Goal: Answer question/provide support: Share knowledge or assist other users

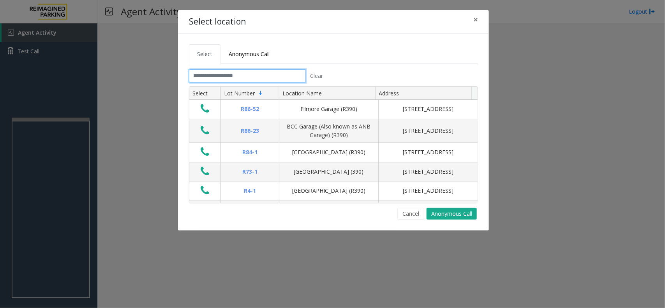
click at [214, 80] on input "text" at bounding box center [247, 75] width 117 height 13
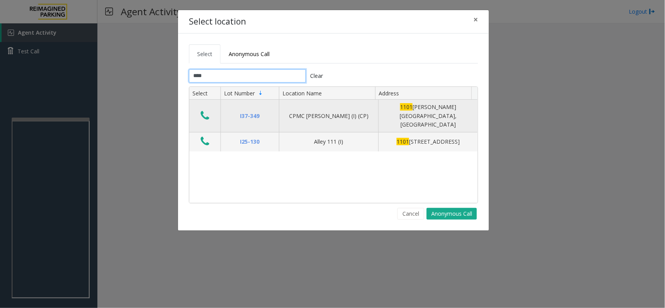
type input "****"
drag, startPoint x: 202, startPoint y: 120, endPoint x: 213, endPoint y: 109, distance: 15.4
click at [213, 109] on td "Data table" at bounding box center [204, 116] width 31 height 33
click at [206, 118] on button "Data table" at bounding box center [204, 116] width 13 height 12
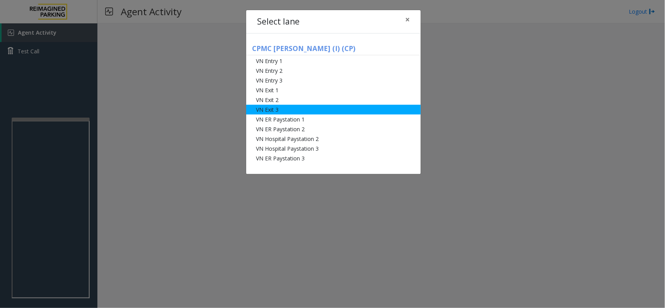
click at [273, 112] on li "VN Exit 3" at bounding box center [333, 110] width 174 height 10
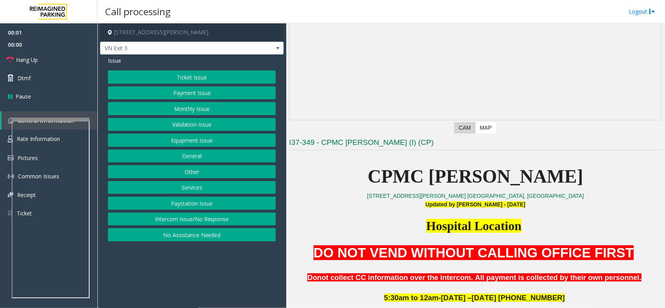
scroll to position [97, 0]
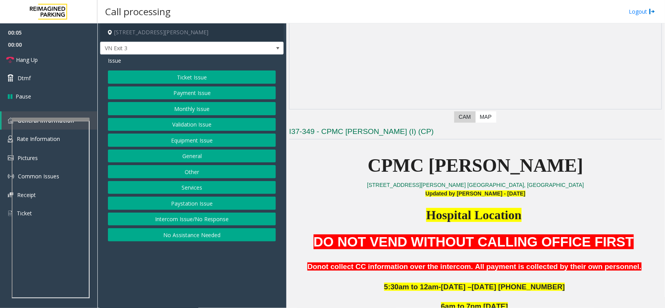
click at [189, 117] on div "Ticket Issue Payment Issue Monthly Issue Validation Issue Equipment Issue Gener…" at bounding box center [192, 155] width 168 height 171
click at [154, 120] on button "Validation Issue" at bounding box center [192, 124] width 168 height 13
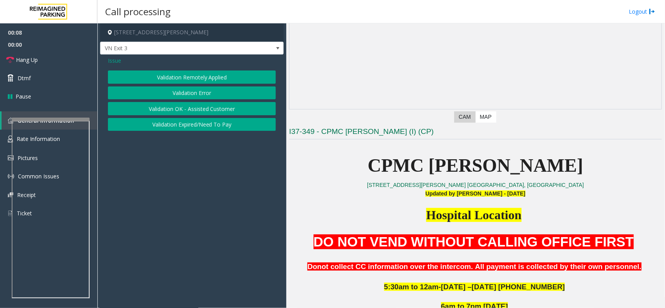
drag, startPoint x: 154, startPoint y: 120, endPoint x: 160, endPoint y: 123, distance: 7.5
click at [158, 117] on div "Validation Remotely Applied Validation Error Validation OK - Assisted Customer …" at bounding box center [192, 100] width 168 height 60
click at [140, 105] on button "Validation OK - Assisted Customer" at bounding box center [192, 108] width 168 height 13
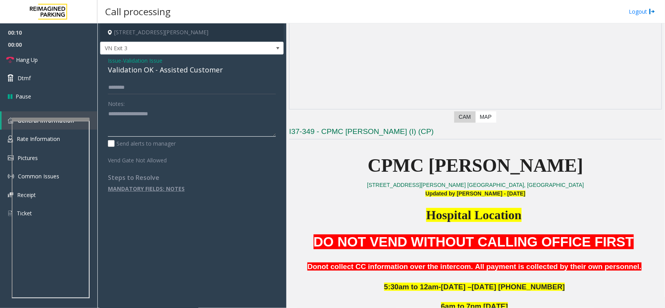
paste textarea "**********"
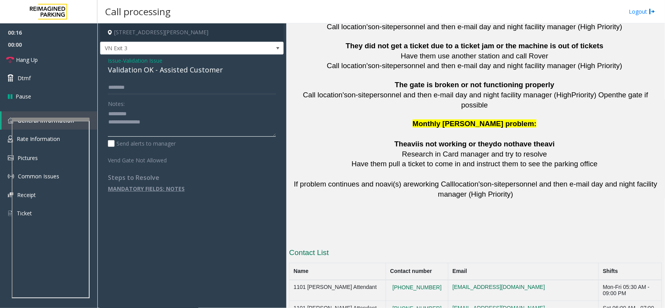
scroll to position [1732, 0]
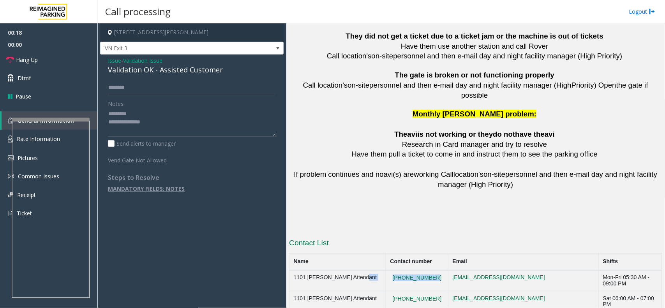
drag, startPoint x: 434, startPoint y: 217, endPoint x: 405, endPoint y: 211, distance: 29.6
click at [386, 270] on td "[PHONE_NUMBER]" at bounding box center [417, 280] width 62 height 21
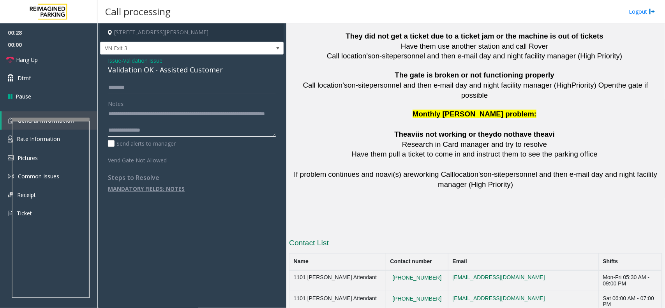
scroll to position [7, 0]
click at [16, 67] on link "Hang Up" at bounding box center [48, 60] width 97 height 18
click at [141, 112] on textarea at bounding box center [192, 122] width 168 height 29
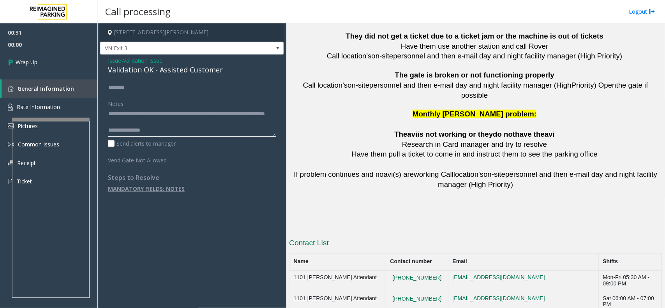
click at [141, 112] on textarea at bounding box center [192, 122] width 168 height 29
click at [154, 114] on textarea at bounding box center [192, 122] width 168 height 29
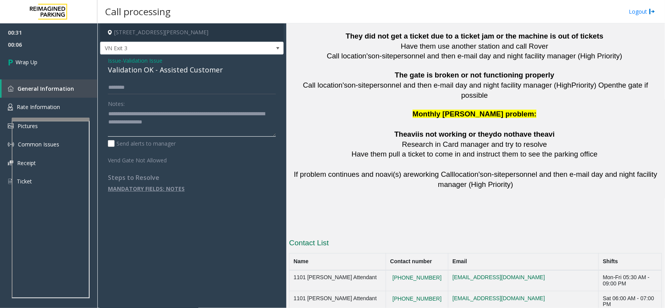
click at [154, 114] on textarea at bounding box center [192, 122] width 168 height 29
drag, startPoint x: 137, startPoint y: 111, endPoint x: 155, endPoint y: 112, distance: 17.5
click at [155, 112] on textarea at bounding box center [192, 122] width 168 height 29
click at [132, 100] on div "Notes:" at bounding box center [192, 117] width 168 height 40
click at [108, 113] on textarea at bounding box center [192, 122] width 168 height 29
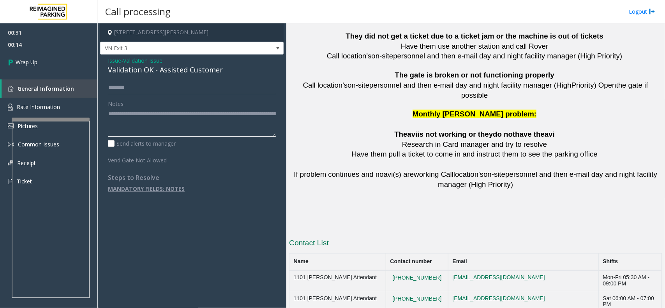
paste textarea "********"
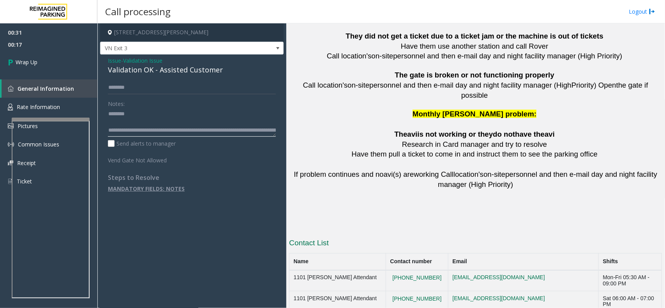
type textarea "**********"
click at [150, 64] on span "Validation Issue" at bounding box center [142, 60] width 39 height 8
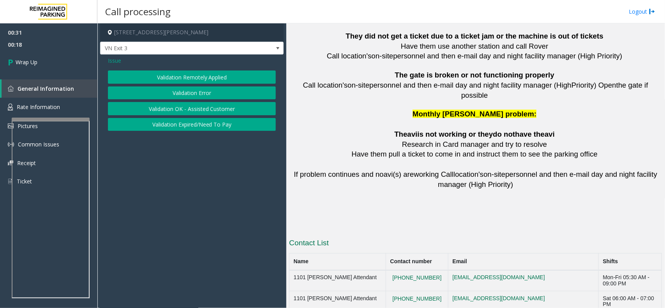
click at [127, 63] on div "Issue" at bounding box center [192, 60] width 168 height 8
click at [118, 64] on span "Issue" at bounding box center [114, 60] width 13 height 8
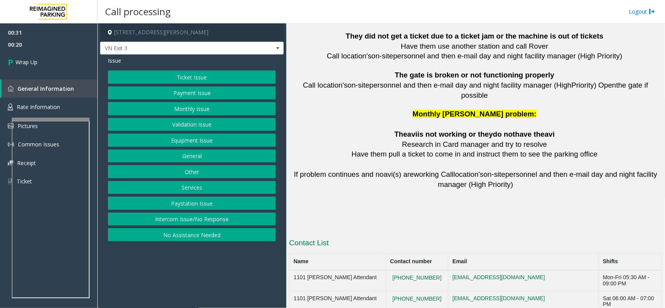
click at [210, 114] on button "Monthly Issue" at bounding box center [192, 108] width 168 height 13
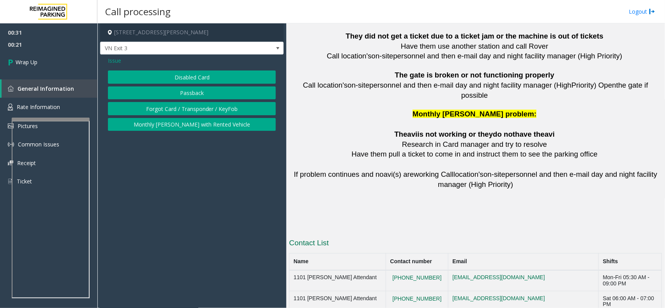
click at [182, 70] on div "Issue Disabled Card Passback Forgot Card / Transponder / KeyFob Monthly [PERSON…" at bounding box center [191, 95] width 183 height 80
click at [171, 77] on button "Disabled Card" at bounding box center [192, 76] width 168 height 13
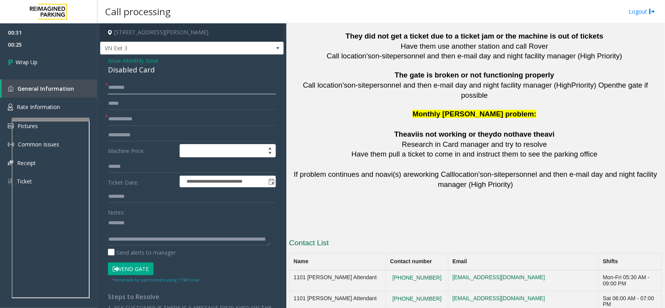
click at [110, 90] on input "text" at bounding box center [192, 87] width 168 height 13
type input "**"
click at [121, 119] on input "*" at bounding box center [192, 119] width 168 height 13
type input "**"
drag, startPoint x: 56, startPoint y: 65, endPoint x: 50, endPoint y: 63, distance: 6.2
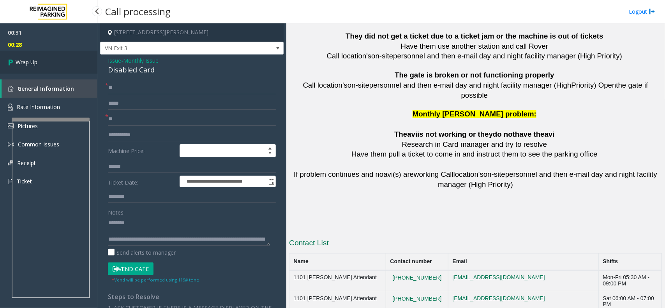
click at [55, 65] on link "Wrap Up" at bounding box center [48, 62] width 97 height 23
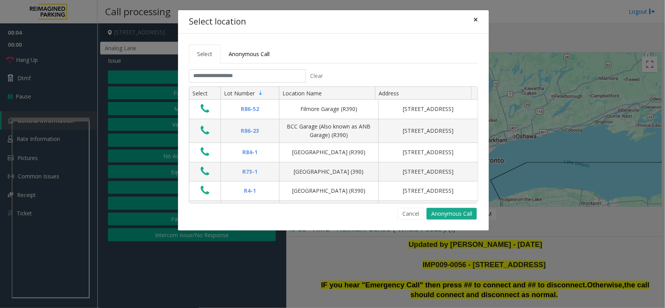
click at [473, 21] on span "×" at bounding box center [475, 19] width 5 height 11
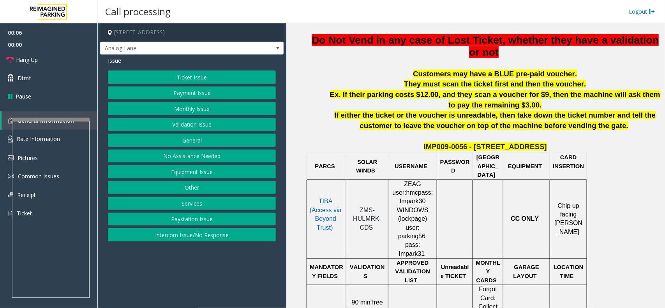
scroll to position [341, 0]
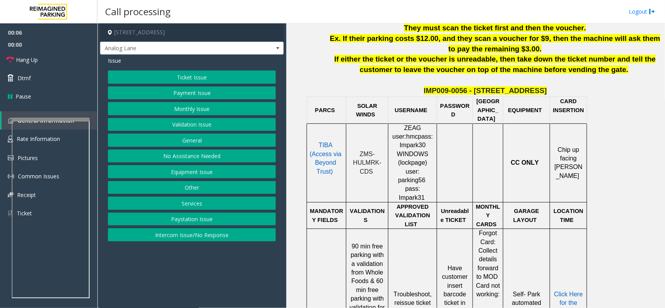
click at [317, 151] on p "TIBA (Access via Beyond Trust)" at bounding box center [325, 163] width 35 height 44
click at [325, 177] on span at bounding box center [326, 180] width 2 height 7
click at [324, 155] on span "TIBA (Access via Beyond Trust)" at bounding box center [326, 158] width 32 height 33
click at [330, 144] on span "TIBA (Access via Beyond Trust)" at bounding box center [326, 158] width 32 height 33
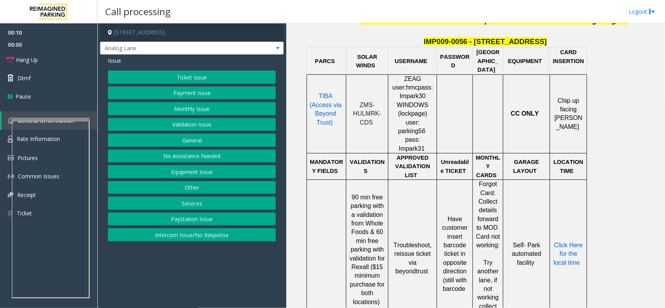
scroll to position [389, 0]
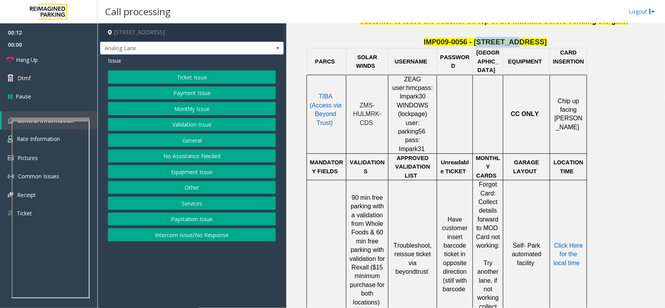
drag, startPoint x: 484, startPoint y: 42, endPoint x: 514, endPoint y: 40, distance: 30.4
click at [519, 40] on span "IMP009-0056 - [STREET_ADDRESS]" at bounding box center [485, 42] width 123 height 8
drag, startPoint x: 482, startPoint y: 44, endPoint x: 528, endPoint y: 40, distance: 46.1
click at [528, 40] on span "IMP009-0056 - [STREET_ADDRESS]" at bounding box center [485, 42] width 123 height 8
copy span "[STREET_ADDRESS]"
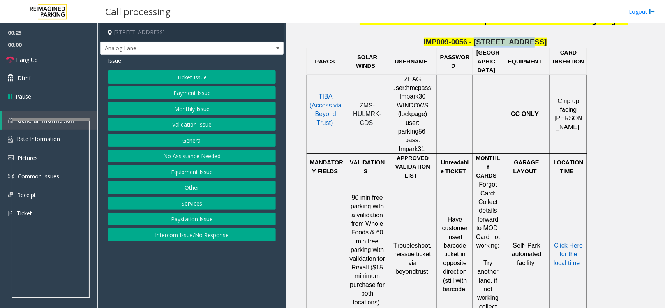
click at [194, 102] on button "Monthly Issue" at bounding box center [192, 108] width 168 height 13
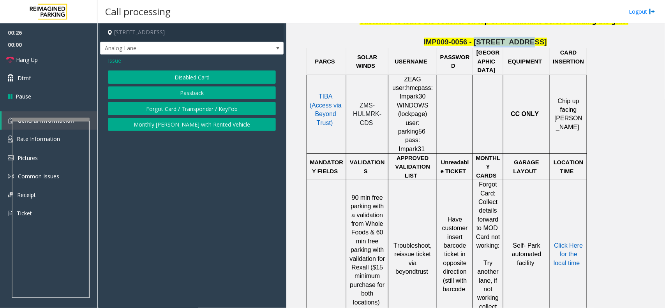
click at [168, 78] on button "Disabled Card" at bounding box center [192, 76] width 168 height 13
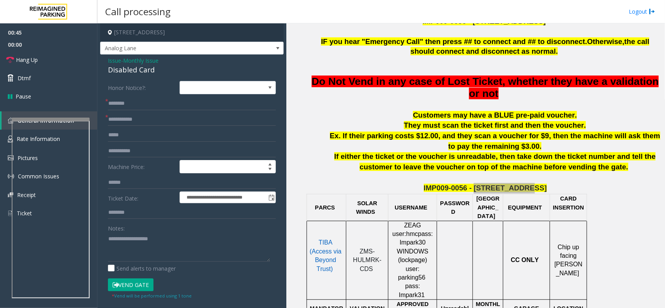
scroll to position [195, 0]
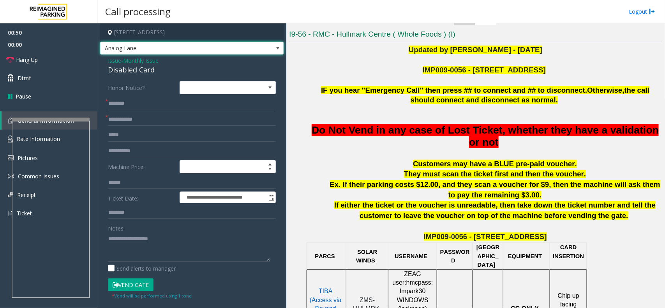
click at [138, 54] on span "Analog Lane" at bounding box center [173, 48] width 146 height 12
click at [135, 83] on label "Honor Notice?:" at bounding box center [142, 87] width 72 height 13
click at [127, 65] on div "Disabled Card" at bounding box center [192, 70] width 168 height 11
click at [128, 61] on span "Monthly Issue" at bounding box center [140, 60] width 35 height 8
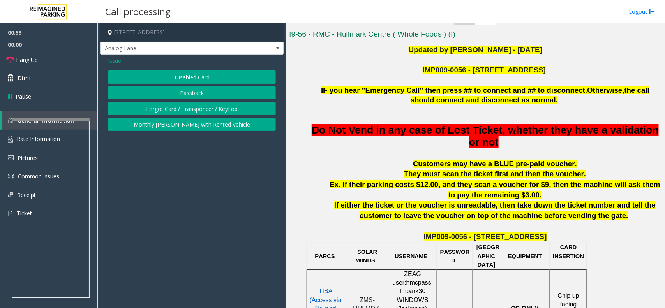
click at [111, 63] on span "Issue" at bounding box center [114, 60] width 13 height 8
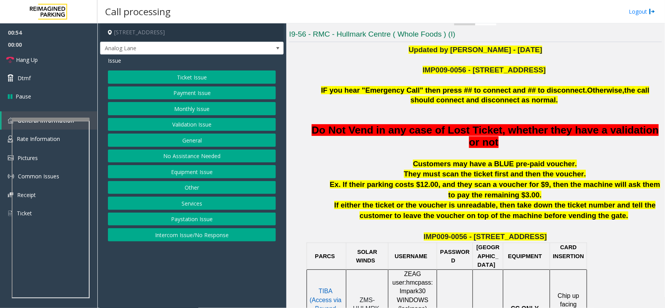
click at [180, 93] on button "Payment Issue" at bounding box center [192, 92] width 168 height 13
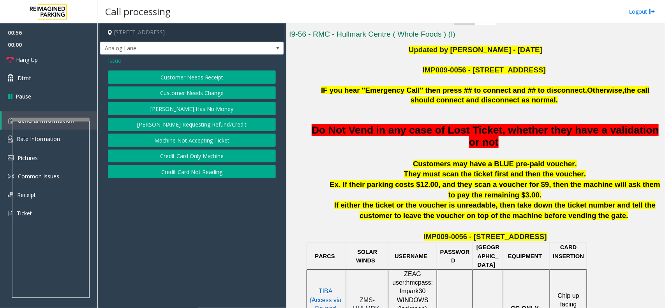
click at [199, 156] on button "Credit Card Only Machine" at bounding box center [192, 156] width 168 height 13
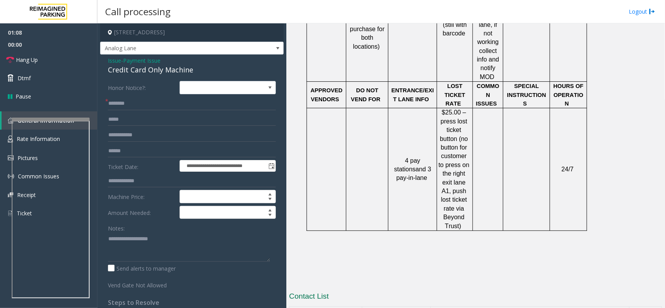
scroll to position [657, 0]
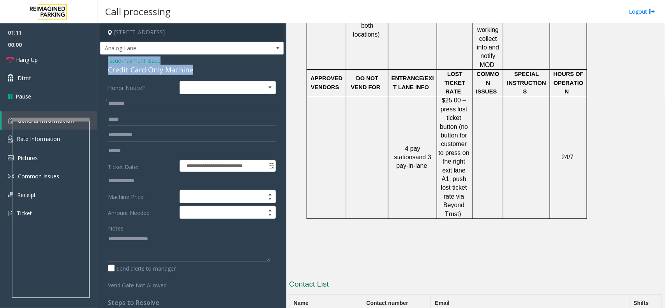
drag, startPoint x: 197, startPoint y: 69, endPoint x: 102, endPoint y: 57, distance: 95.7
click at [102, 57] on div "**********" at bounding box center [191, 243] width 183 height 377
click at [156, 245] on textarea at bounding box center [189, 246] width 162 height 29
click at [181, 244] on textarea at bounding box center [189, 246] width 162 height 29
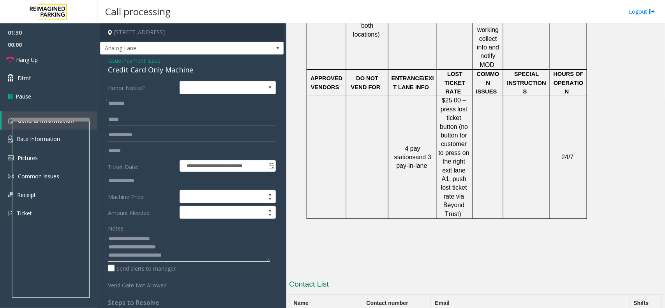
type textarea "**********"
click at [121, 150] on input "text" at bounding box center [192, 150] width 168 height 13
type input "******"
click at [139, 97] on input "text" at bounding box center [192, 103] width 168 height 13
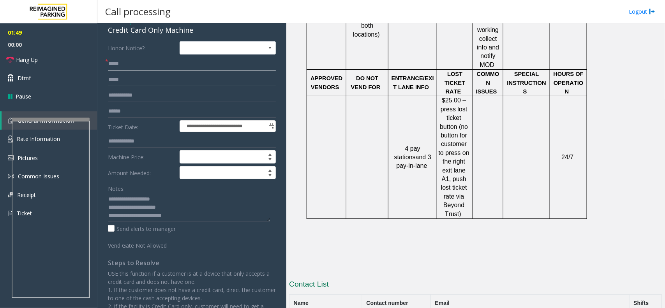
scroll to position [0, 0]
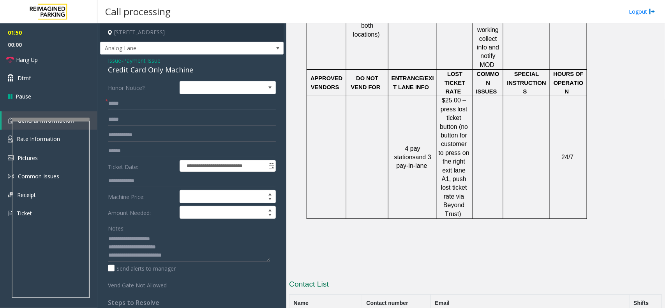
type input "****"
click at [152, 59] on span "Payment Issue" at bounding box center [141, 60] width 37 height 8
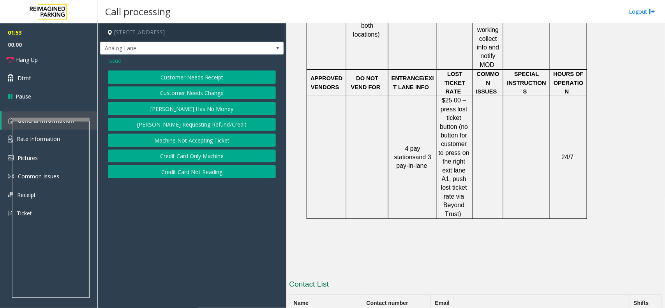
drag, startPoint x: 141, startPoint y: 80, endPoint x: 156, endPoint y: 117, distance: 39.8
click at [156, 117] on div "Customer Needs Receipt Customer Needs Change [PERSON_NAME] Has No Money [PERSON…" at bounding box center [192, 124] width 168 height 108
click at [154, 115] on button "[PERSON_NAME] Has No Money" at bounding box center [192, 108] width 168 height 13
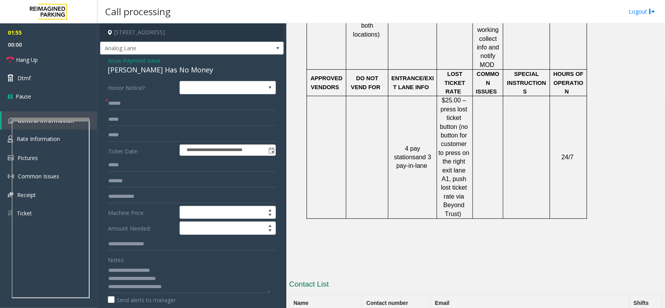
click at [133, 64] on span "Payment Issue" at bounding box center [141, 60] width 37 height 8
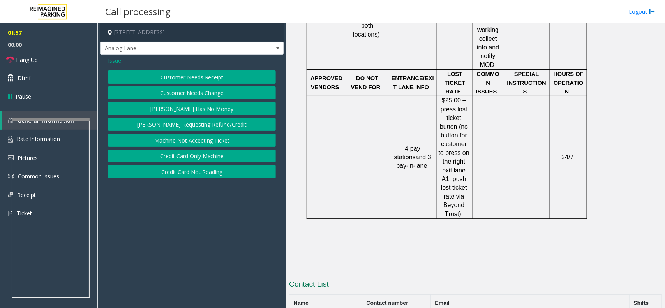
drag, startPoint x: 172, startPoint y: 158, endPoint x: 182, endPoint y: 172, distance: 16.7
click at [183, 171] on div "Customer Needs Receipt Customer Needs Change [PERSON_NAME] Has No Money [PERSON…" at bounding box center [192, 124] width 168 height 108
click at [182, 172] on button "Credit Card Not Reading" at bounding box center [192, 171] width 168 height 13
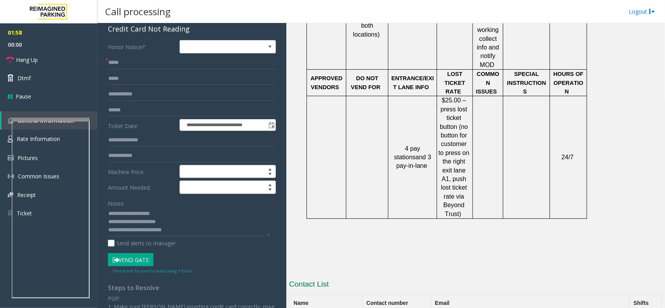
scroll to position [97, 0]
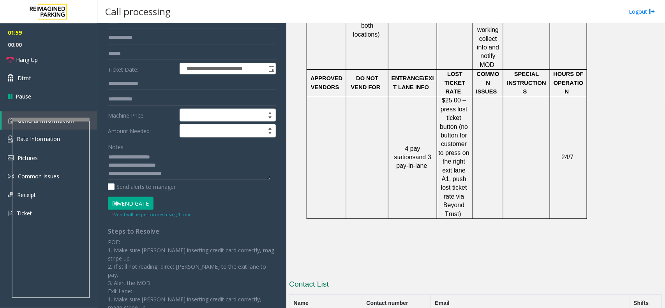
drag, startPoint x: 119, startPoint y: 200, endPoint x: 102, endPoint y: 203, distance: 16.7
click at [119, 200] on button "Vend Gate" at bounding box center [131, 203] width 46 height 13
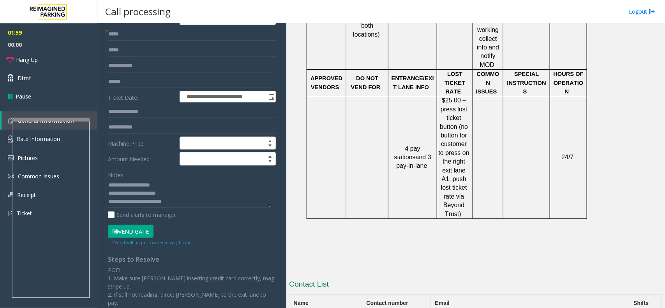
scroll to position [0, 0]
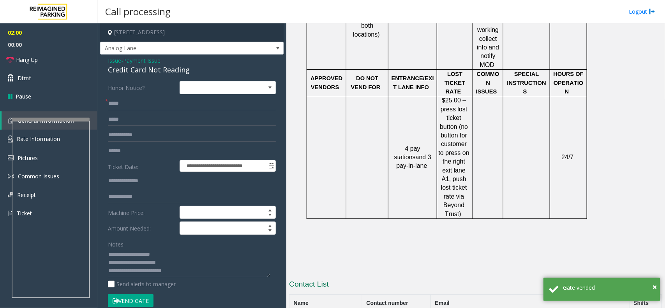
click at [131, 62] on span "Payment Issue" at bounding box center [141, 60] width 37 height 8
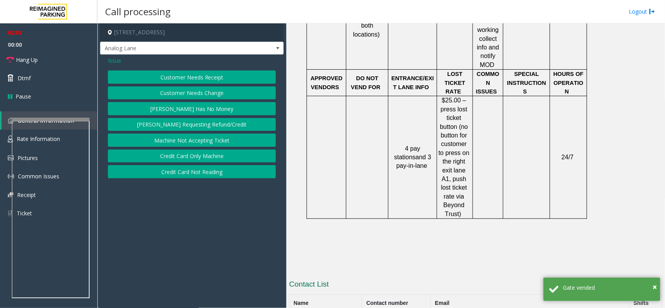
click at [185, 158] on button "Credit Card Only Machine" at bounding box center [192, 156] width 168 height 13
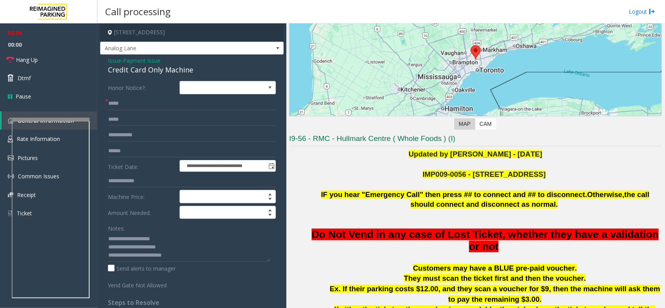
scroll to position [73, 0]
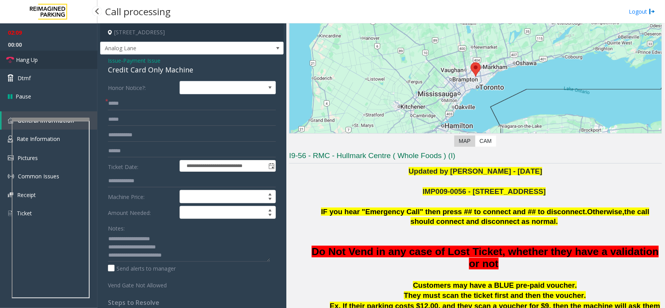
click at [36, 60] on span "Hang Up" at bounding box center [27, 60] width 22 height 8
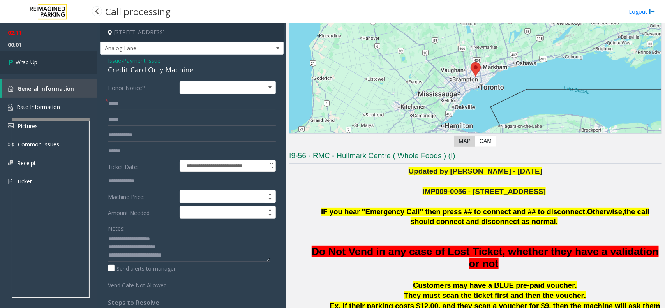
click at [36, 60] on span "Wrap Up" at bounding box center [27, 62] width 22 height 8
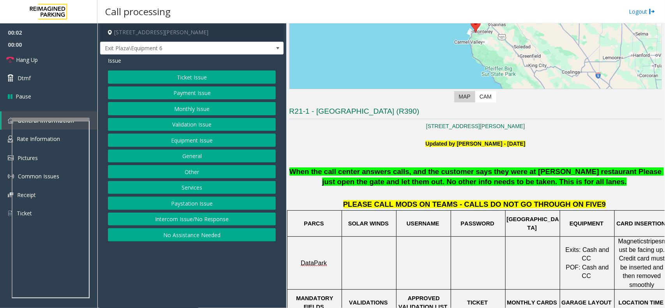
scroll to position [146, 0]
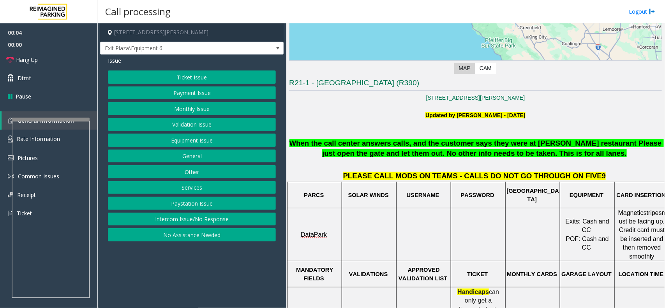
click at [187, 76] on button "Ticket Issue" at bounding box center [192, 76] width 168 height 13
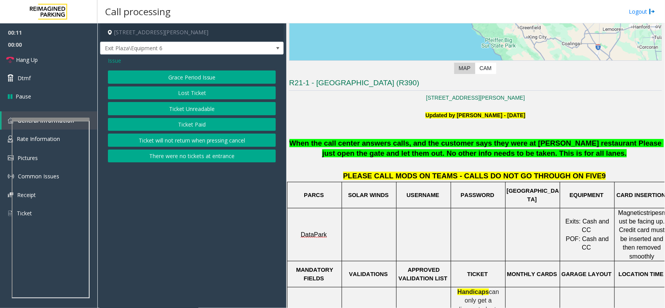
click at [114, 59] on span "Issue" at bounding box center [114, 60] width 13 height 8
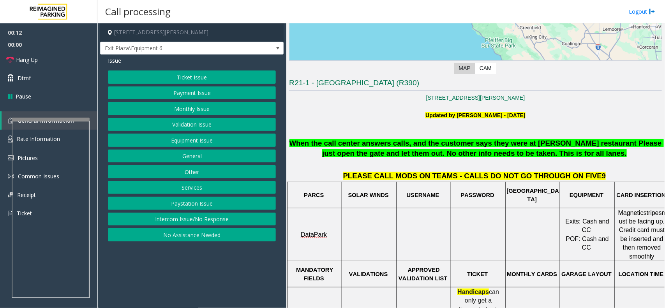
click at [172, 86] on button "Payment Issue" at bounding box center [192, 92] width 168 height 13
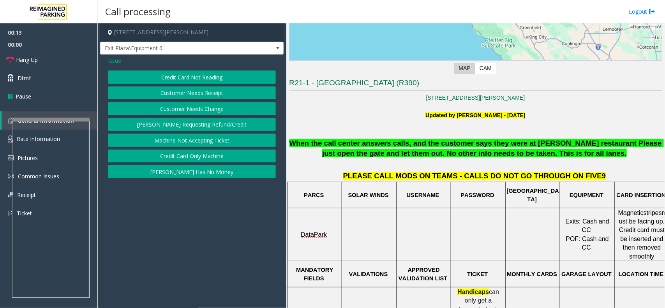
click at [168, 89] on button "Customer Needs Receipt" at bounding box center [192, 92] width 168 height 13
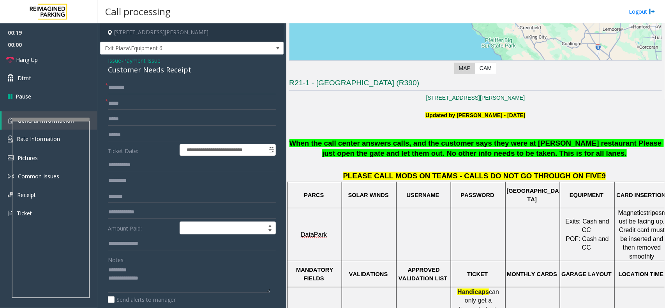
click at [112, 67] on div "Customer Needs Receipt" at bounding box center [192, 70] width 168 height 11
drag, startPoint x: 113, startPoint y: 76, endPoint x: 143, endPoint y: 234, distance: 161.1
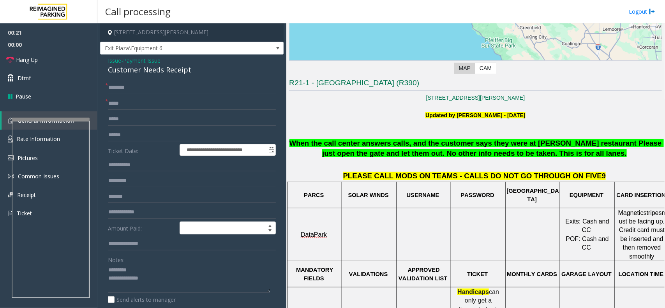
click at [143, 234] on div "**********" at bounding box center [191, 230] width 183 height 351
click at [119, 68] on div "Customer Needs Receipt" at bounding box center [192, 70] width 168 height 11
click at [145, 286] on textarea at bounding box center [189, 278] width 162 height 29
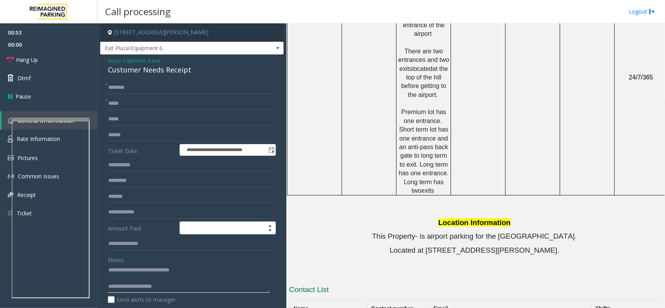
scroll to position [681, 0]
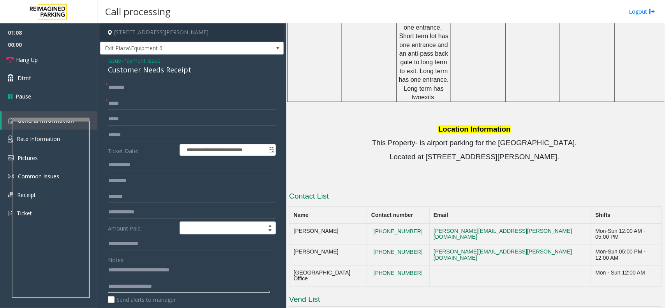
click at [166, 289] on textarea at bounding box center [189, 278] width 162 height 29
drag, startPoint x: 140, startPoint y: 68, endPoint x: 196, endPoint y: 69, distance: 55.7
click at [196, 69] on div "Customer Needs Receipt" at bounding box center [192, 70] width 168 height 11
copy div "Needs Receipt"
click at [206, 282] on textarea at bounding box center [189, 278] width 162 height 29
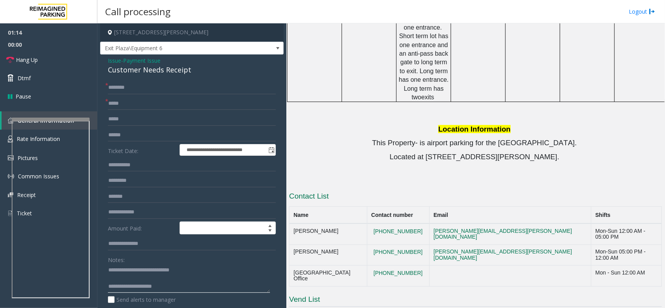
click at [205, 287] on textarea at bounding box center [189, 278] width 162 height 29
paste textarea "**********"
click at [57, 58] on link "Hang Up" at bounding box center [48, 60] width 97 height 18
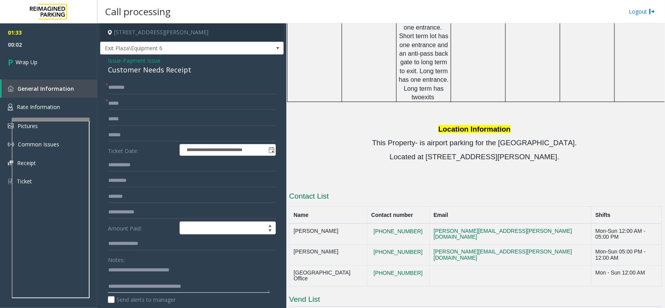
click at [230, 290] on textarea at bounding box center [189, 278] width 162 height 29
paste textarea "**********"
drag, startPoint x: 269, startPoint y: 289, endPoint x: 271, endPoint y: 326, distance: 37.0
click at [271, 308] on html "**********" at bounding box center [332, 154] width 665 height 308
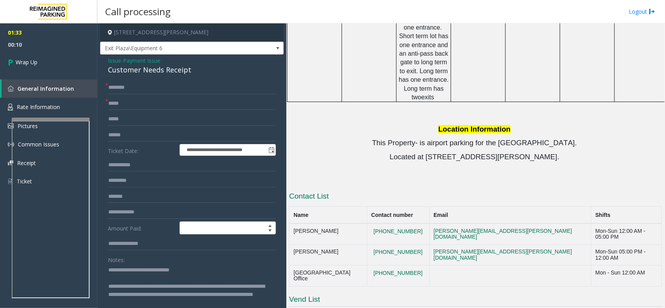
click at [197, 287] on textarea at bounding box center [189, 296] width 162 height 65
type textarea "**********"
click at [114, 88] on input "text" at bounding box center [192, 87] width 168 height 13
type input "**"
click at [138, 102] on input "text" at bounding box center [192, 103] width 168 height 13
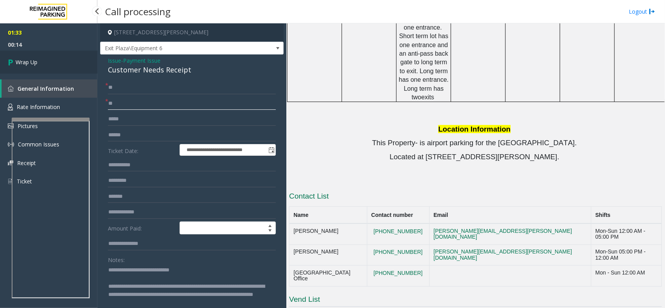
type input "**"
click at [50, 63] on link "Wrap Up" at bounding box center [48, 62] width 97 height 23
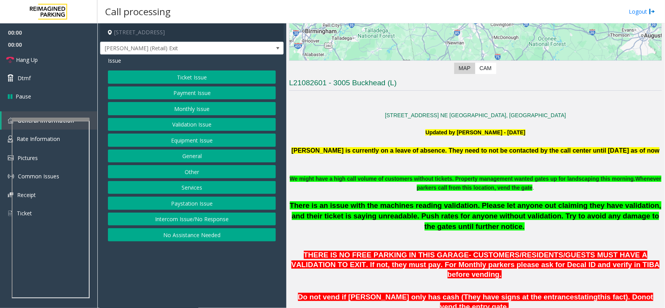
scroll to position [292, 0]
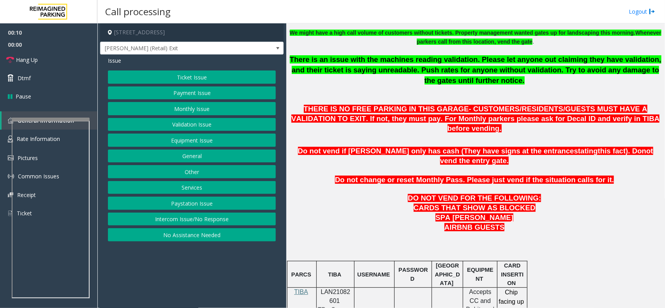
drag, startPoint x: 231, startPoint y: 222, endPoint x: 227, endPoint y: 220, distance: 4.6
click at [231, 222] on button "Intercom Issue/No Response" at bounding box center [192, 219] width 168 height 13
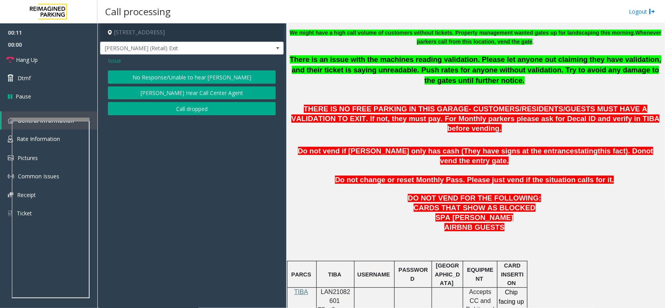
click at [174, 80] on button "No Response/Unable to hear [PERSON_NAME]" at bounding box center [192, 76] width 168 height 13
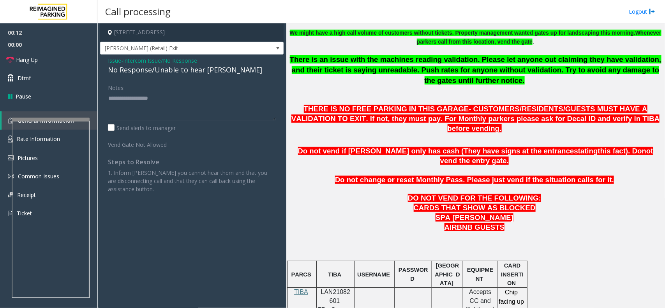
click at [165, 76] on div "Issue - Intercom Issue/No Response No Response/Unable to hear [PERSON_NAME] Not…" at bounding box center [191, 128] width 183 height 146
click at [164, 76] on div "Issue - Intercom Issue/No Response No Response/Unable to hear [PERSON_NAME] Not…" at bounding box center [191, 128] width 183 height 146
click at [137, 63] on span "Intercom Issue/No Response" at bounding box center [160, 60] width 74 height 8
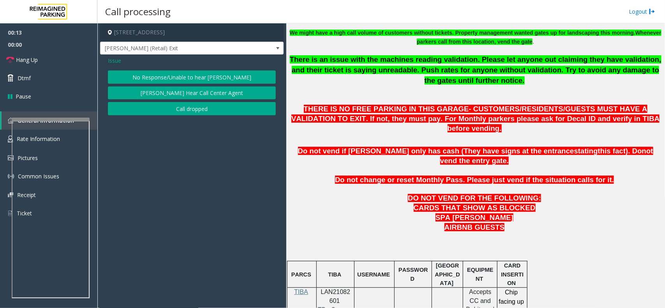
drag, startPoint x: 122, startPoint y: 86, endPoint x: 127, endPoint y: 90, distance: 6.5
click at [127, 90] on button "[PERSON_NAME] Hear Call Center Agent" at bounding box center [192, 92] width 168 height 13
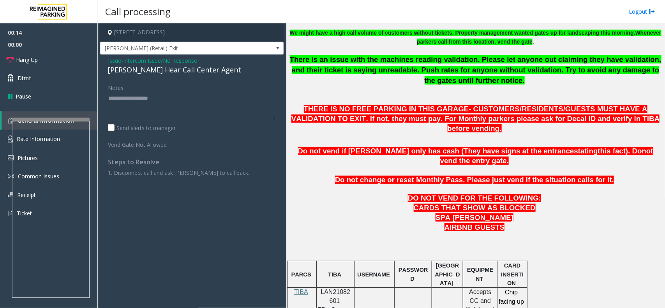
click at [115, 72] on div "[PERSON_NAME] Hear Call Center Agent" at bounding box center [192, 70] width 168 height 11
click at [117, 74] on div "[PERSON_NAME] Hear Call Center Agent" at bounding box center [192, 70] width 168 height 11
click at [119, 74] on div "[PERSON_NAME] Hear Call Center Agent" at bounding box center [192, 70] width 168 height 11
drag, startPoint x: 118, startPoint y: 70, endPoint x: 88, endPoint y: 65, distance: 30.4
click at [117, 70] on div "[PERSON_NAME] Hear Call Center Agent" at bounding box center [192, 70] width 168 height 11
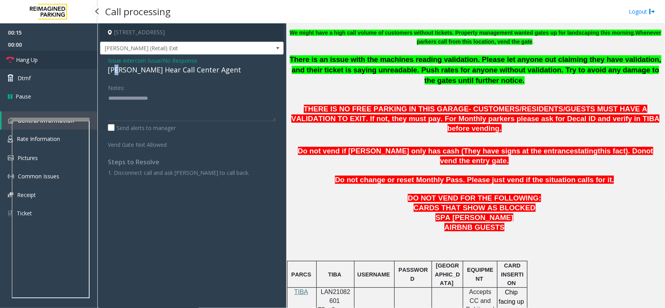
click at [48, 52] on link "Hang Up" at bounding box center [48, 60] width 97 height 18
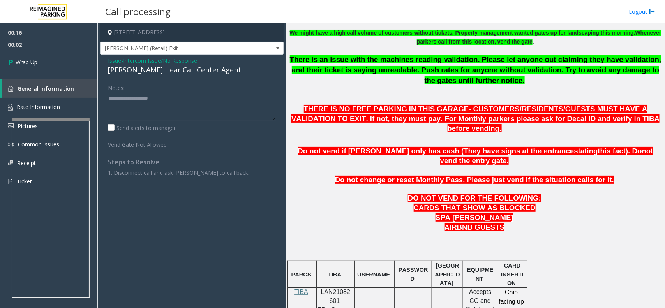
click at [210, 73] on div "[PERSON_NAME] Hear Call Center Agent" at bounding box center [192, 70] width 168 height 11
type textarea "**********"
click at [132, 63] on span "Intercom Issue/No Response" at bounding box center [160, 60] width 74 height 8
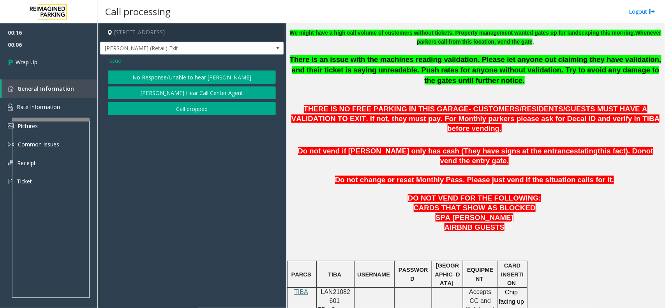
click at [154, 83] on button "No Response/Unable to hear [PERSON_NAME]" at bounding box center [192, 76] width 168 height 13
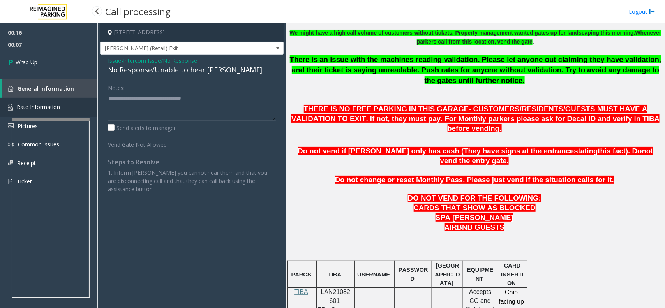
drag, startPoint x: 211, startPoint y: 102, endPoint x: 9, endPoint y: 104, distance: 202.1
click at [9, 104] on app-root "00:16 00:07 Wrap Up General Information Rate Information Pictures Common Issues…" at bounding box center [332, 154] width 665 height 308
click at [175, 96] on textarea at bounding box center [192, 106] width 168 height 29
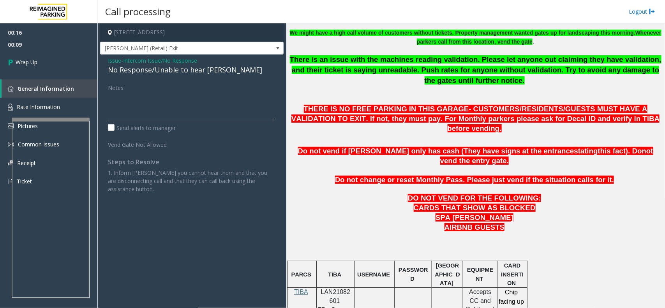
click at [135, 69] on div "No Response/Unable to hear [PERSON_NAME]" at bounding box center [192, 70] width 168 height 11
type textarea "**********"
click at [14, 53] on link "Wrap Up" at bounding box center [48, 62] width 97 height 23
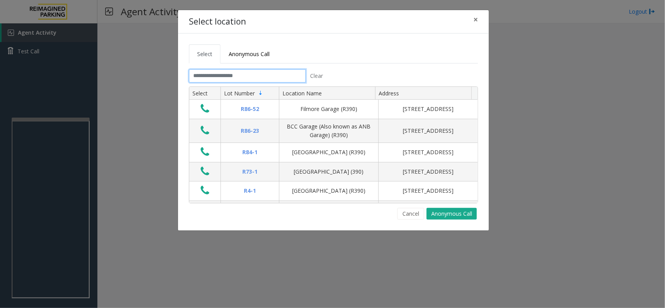
click at [216, 74] on input "text" at bounding box center [247, 75] width 117 height 13
click at [262, 76] on input "text" at bounding box center [247, 75] width 117 height 13
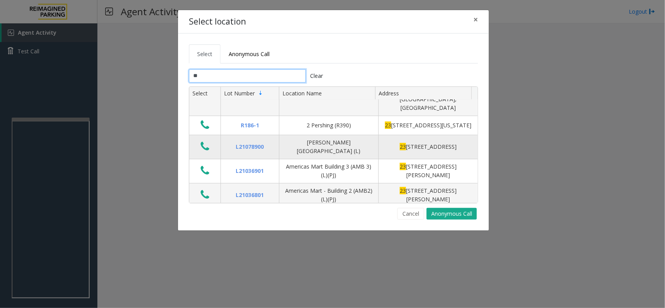
scroll to position [84, 0]
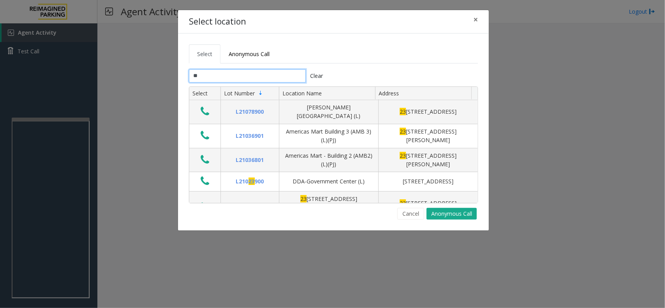
type input "**"
click at [476, 18] on span "×" at bounding box center [475, 19] width 5 height 11
